Goal: Navigation & Orientation: Find specific page/section

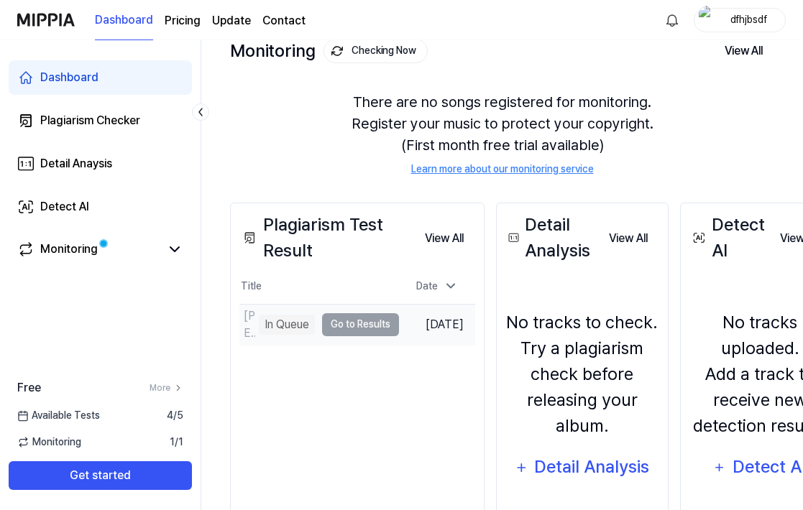
click at [373, 328] on td "[PERSON_NAME] nuevo beat In Queue Go to Results" at bounding box center [319, 325] width 160 height 40
click at [378, 320] on td "[PERSON_NAME] nuevo beat In Queue Go to Results" at bounding box center [319, 325] width 160 height 40
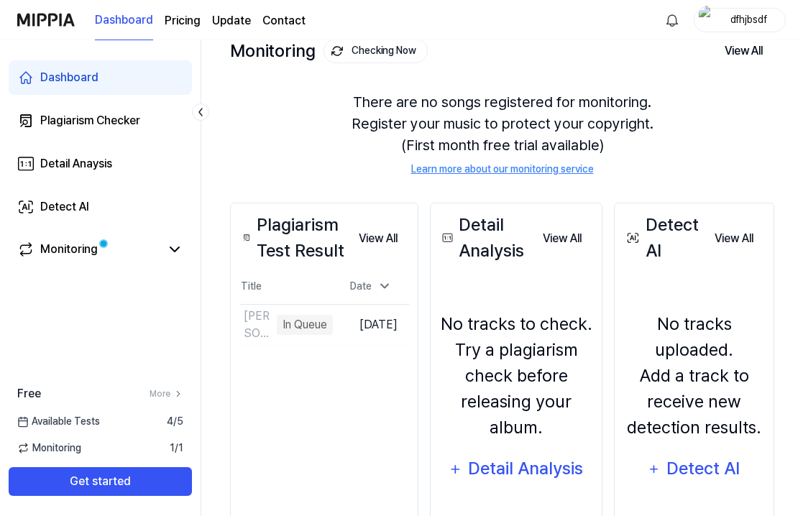
click at [135, 447] on div "Monitoring 1 / 1" at bounding box center [100, 447] width 200 height 15
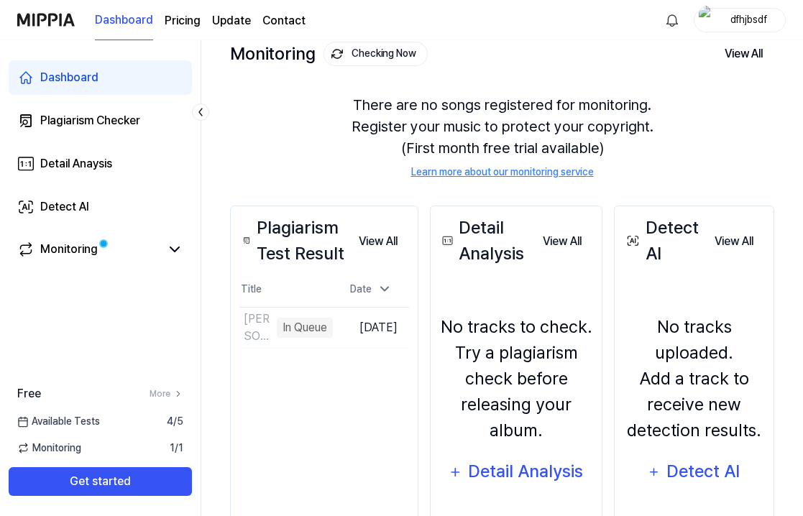
scroll to position [93, 0]
